Goal: Information Seeking & Learning: Stay updated

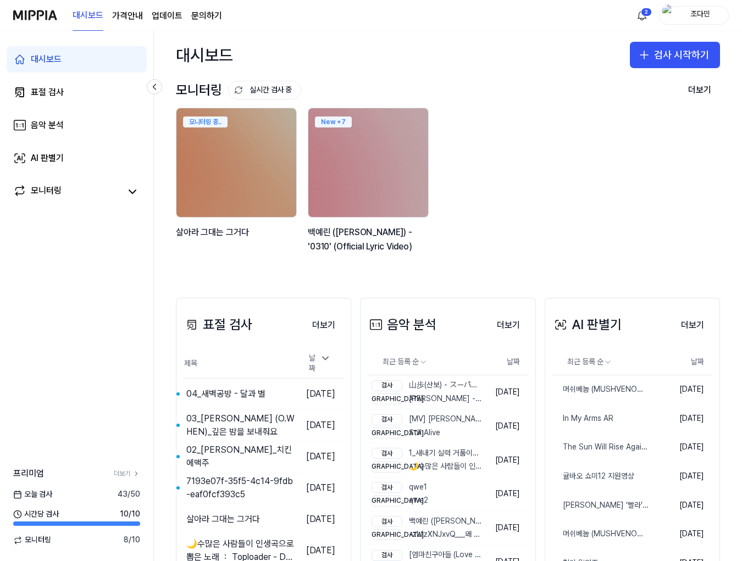
click at [172, 15] on link "업데이트" at bounding box center [167, 15] width 31 height 13
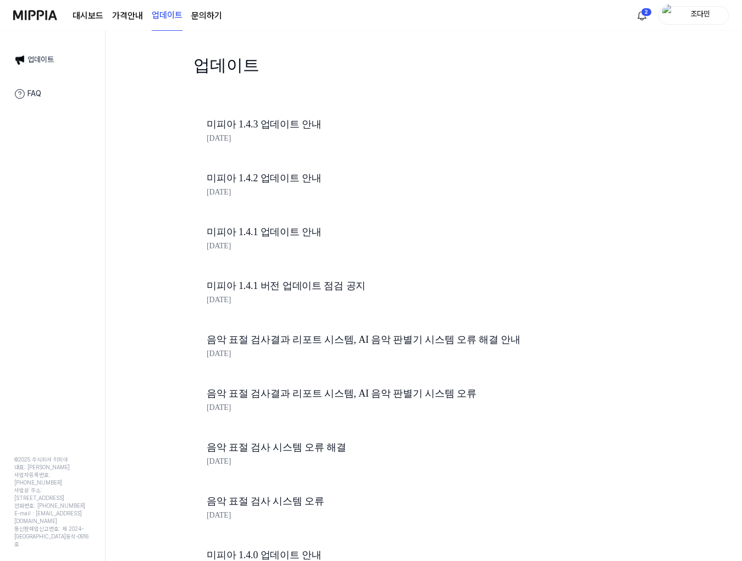
drag, startPoint x: 212, startPoint y: 356, endPoint x: 257, endPoint y: 357, distance: 45.1
click at [257, 357] on div "[DATE]" at bounding box center [394, 354] width 374 height 12
drag, startPoint x: 257, startPoint y: 357, endPoint x: 207, endPoint y: 356, distance: 50.6
click at [207, 356] on div "[DATE]" at bounding box center [394, 354] width 374 height 12
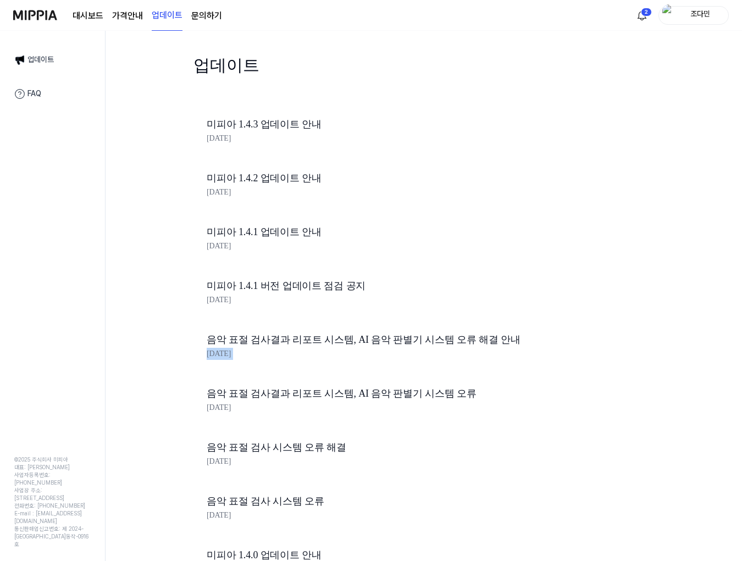
click at [207, 356] on div "[DATE]" at bounding box center [394, 354] width 374 height 12
drag, startPoint x: 275, startPoint y: 351, endPoint x: 174, endPoint y: 339, distance: 102.4
click at [174, 339] on div "업데이트 미피아 1.4.3 업데이트 안내 [DATE] 미피아 1.4.2 업데이트 안내 [DATE] 미피아 1.4.1 업데이트 안내 [DATE]…" at bounding box center [424, 296] width 637 height 531
drag, startPoint x: 264, startPoint y: 300, endPoint x: 189, endPoint y: 291, distance: 75.8
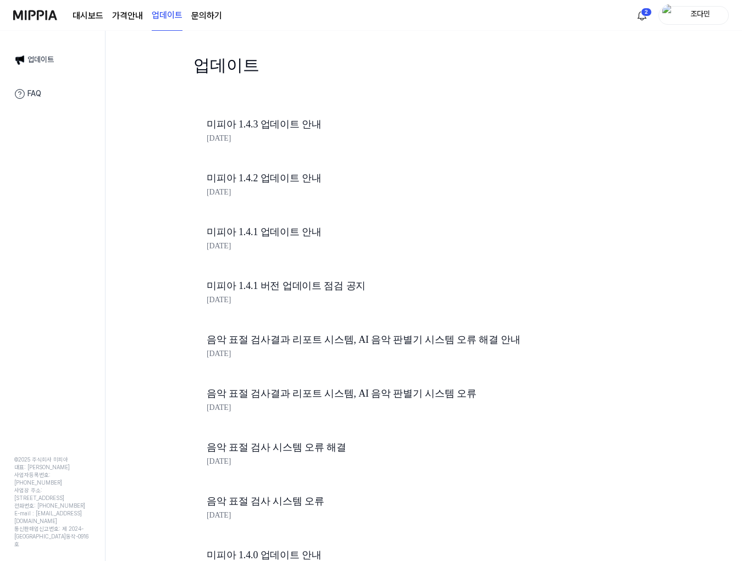
click at [189, 291] on div "업데이트 미피아 1.4.3 업데이트 안내 [DATE] 미피아 1.4.2 업데이트 안내 [DATE] 미피아 1.4.1 업데이트 안내 [DATE]…" at bounding box center [424, 296] width 637 height 531
click at [95, 12] on link "대시보드" at bounding box center [88, 15] width 31 height 13
